Goal: Download file/media

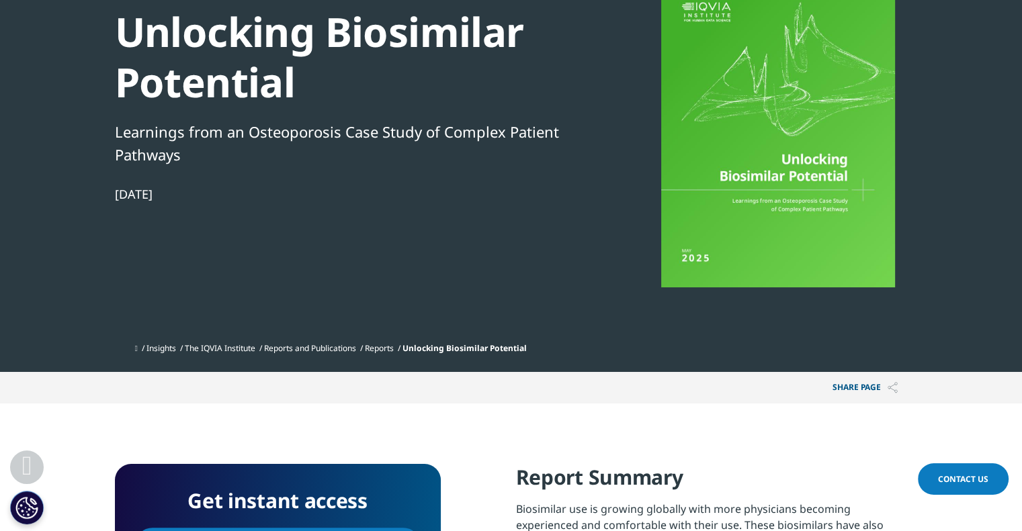
scroll to position [134, 0]
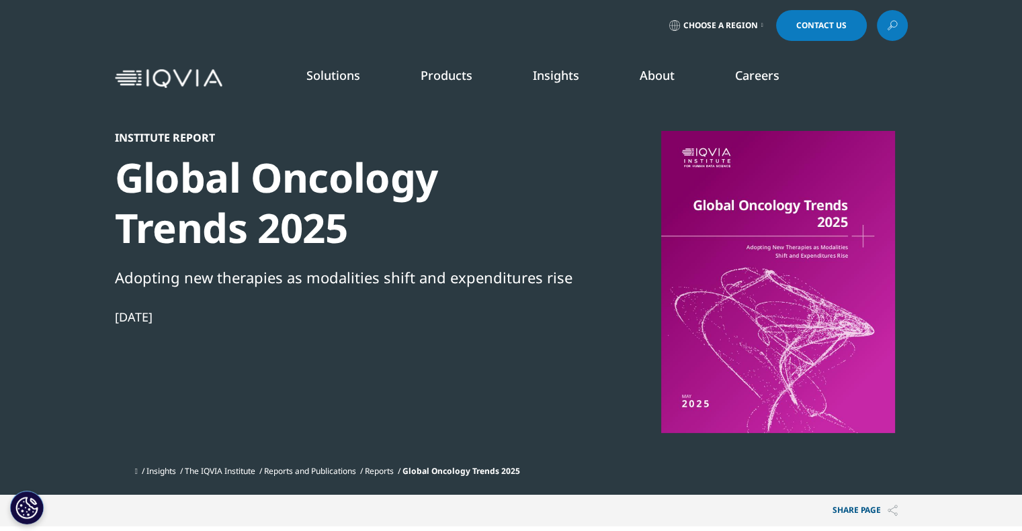
scroll to position [336, 0]
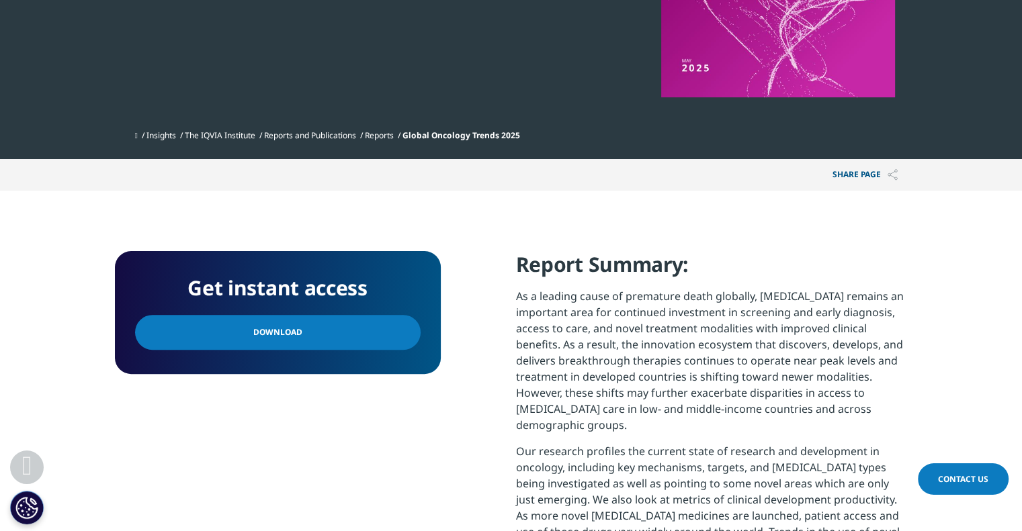
drag, startPoint x: 341, startPoint y: 337, endPoint x: 406, endPoint y: 281, distance: 85.7
click at [342, 337] on link "Download" at bounding box center [278, 332] width 286 height 35
